Goal: Task Accomplishment & Management: Complete application form

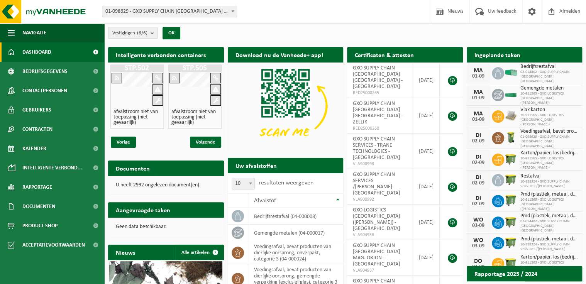
click at [233, 12] on span at bounding box center [233, 11] width 8 height 10
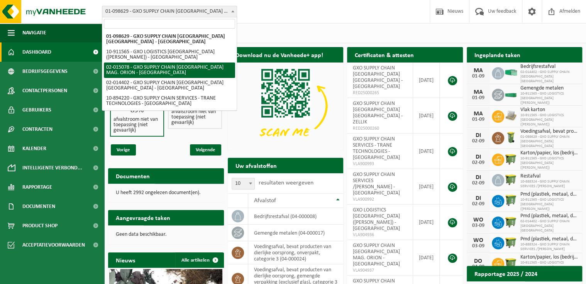
select select "2771"
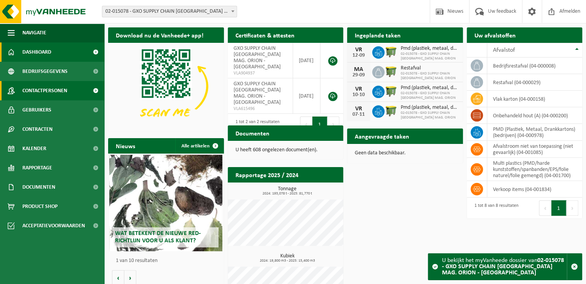
click at [68, 92] on link "Contactpersonen" at bounding box center [52, 90] width 104 height 19
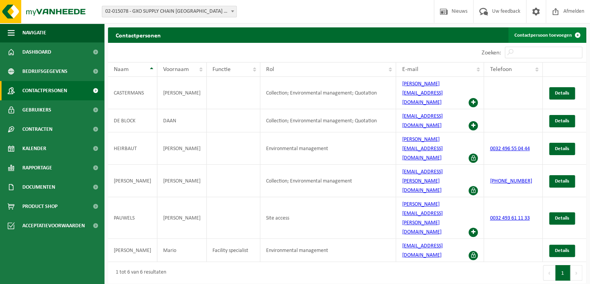
click at [575, 35] on span at bounding box center [577, 34] width 15 height 15
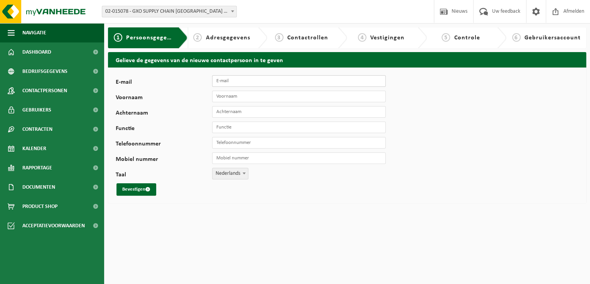
click at [274, 79] on input "E-mail" at bounding box center [299, 81] width 174 height 12
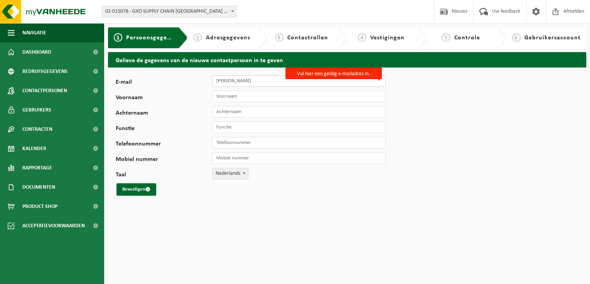
drag, startPoint x: 235, startPoint y: 81, endPoint x: 172, endPoint y: 77, distance: 62.6
click at [172, 77] on div "E-mail kelly Vul hier een geldig e-mailadres in." at bounding box center [255, 81] width 278 height 12
paste input ".maertens@gxo.com"
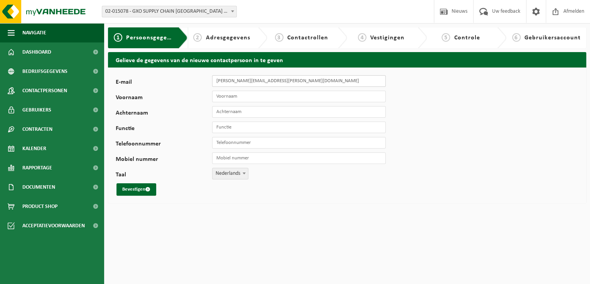
type input "kelly.maertens@gxo.com"
click at [226, 97] on input "Voornaam" at bounding box center [299, 97] width 174 height 12
type input "Kellly"
type input "Maertens"
type input "Deputy Site manager"
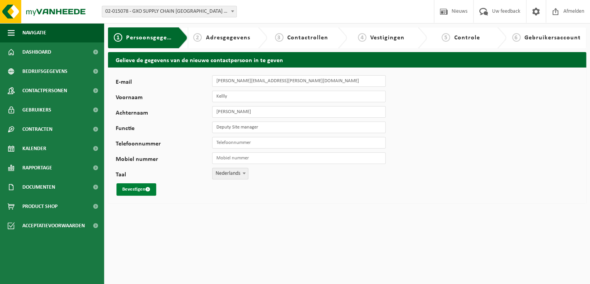
click at [145, 191] on button "Bevestigen" at bounding box center [137, 189] width 40 height 12
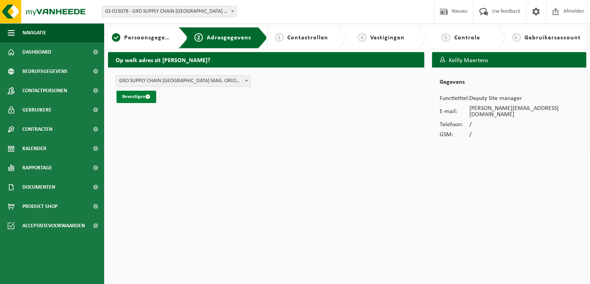
click at [140, 97] on button "Bevestigen" at bounding box center [137, 97] width 40 height 12
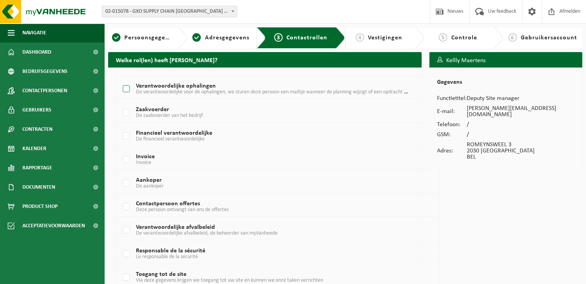
click at [126, 89] on label "Verantwoordelijke ophalingen De verantwoordelijke voor de ophalingen, we sturen…" at bounding box center [264, 89] width 287 height 12
click at [120, 79] on input "Verantwoordelijke ophalingen De verantwoordelijke voor de ophalingen, we sturen…" at bounding box center [120, 79] width 0 height 0
checkbox input "true"
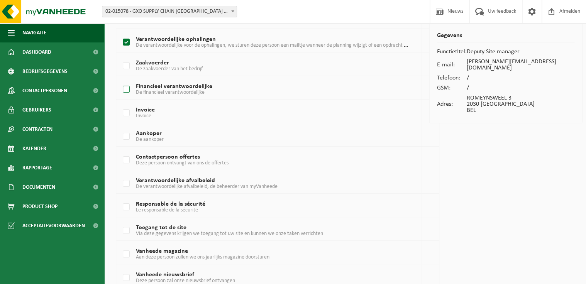
scroll to position [62, 0]
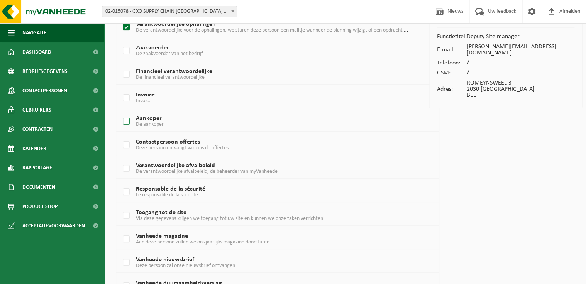
click at [127, 121] on label "Aankoper De aankoper" at bounding box center [264, 122] width 287 height 12
click at [120, 112] on input "Aankoper De aankoper" at bounding box center [120, 112] width 0 height 0
checkbox input "true"
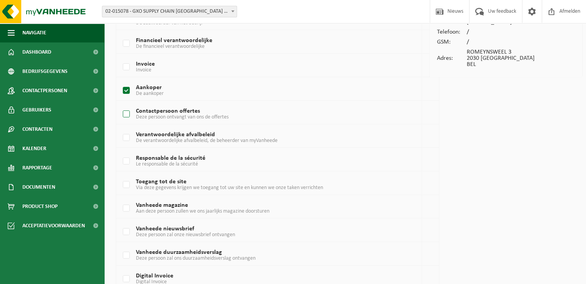
click at [127, 117] on label "Contactpersoon offertes Deze persoon ontvangt van ons de offertes" at bounding box center [264, 114] width 287 height 12
click at [120, 105] on input "Contactpersoon offertes Deze persoon ontvangt van ons de offertes" at bounding box center [120, 104] width 0 height 0
checkbox input "true"
click at [125, 140] on label "Verantwoordelijke afvalbeleid De verantwoordelijke afvalbeleid, de beheerder va…" at bounding box center [264, 138] width 287 height 12
click at [120, 128] on input "Verantwoordelijke afvalbeleid De verantwoordelijke afvalbeleid, de beheerder va…" at bounding box center [120, 128] width 0 height 0
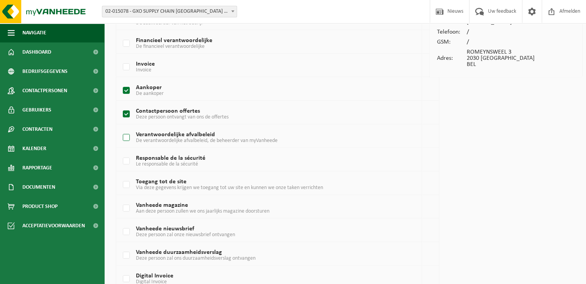
checkbox input "true"
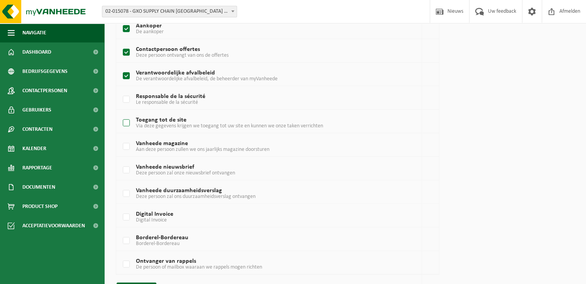
scroll to position [175, 0]
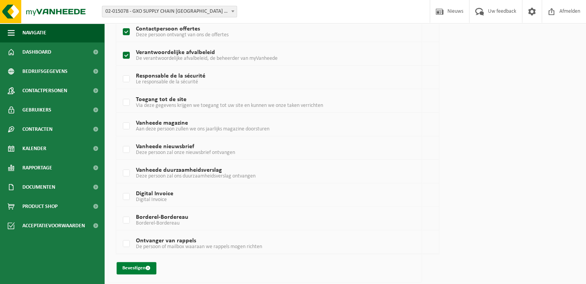
click at [144, 267] on button "Bevestigen" at bounding box center [137, 268] width 40 height 12
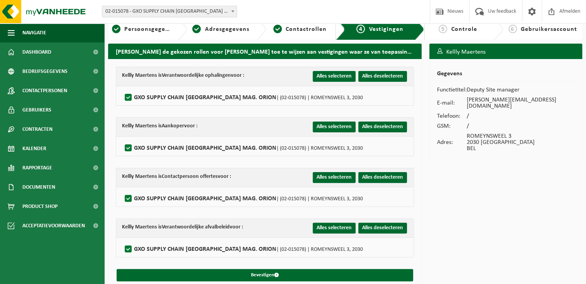
scroll to position [15, 0]
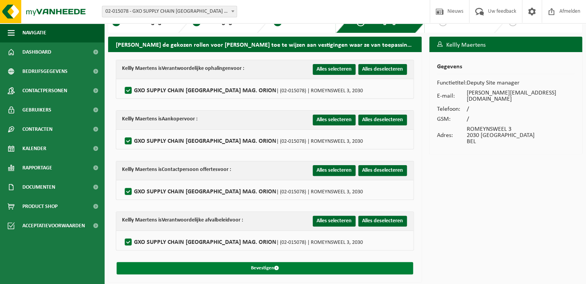
click at [267, 268] on button "Bevestigen" at bounding box center [265, 268] width 296 height 12
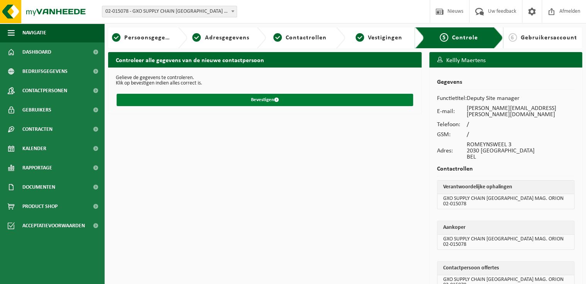
click at [264, 100] on button "Bevestigen" at bounding box center [265, 100] width 296 height 12
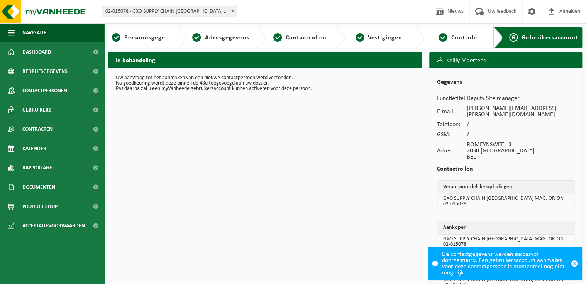
drag, startPoint x: 536, startPoint y: 264, endPoint x: 558, endPoint y: 264, distance: 21.6
click at [536, 264] on div "De contactgegevens werden succesvol doorgestuurd. Een gebruikersaccount aanmake…" at bounding box center [504, 263] width 125 height 32
click at [571, 264] on span "button" at bounding box center [574, 263] width 7 height 7
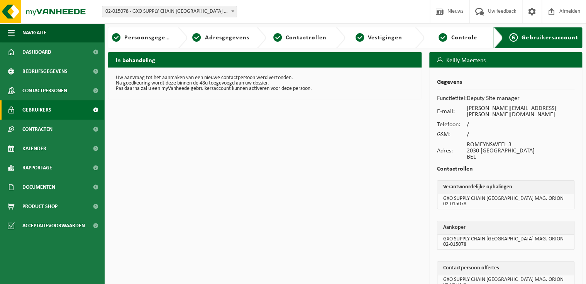
click at [35, 108] on span "Gebruikers" at bounding box center [36, 109] width 29 height 19
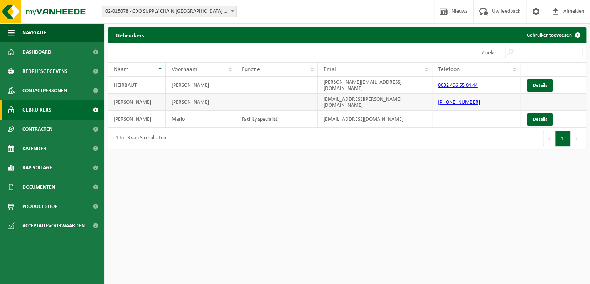
click at [545, 97] on td at bounding box center [553, 102] width 66 height 17
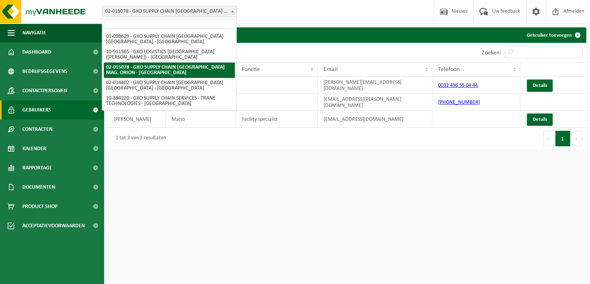
click at [147, 13] on span "02-015078 - GXO SUPPLY CHAIN [GEOGRAPHIC_DATA] MAG. ORION - [GEOGRAPHIC_DATA]" at bounding box center [169, 11] width 134 height 11
